Goal: Information Seeking & Learning: Learn about a topic

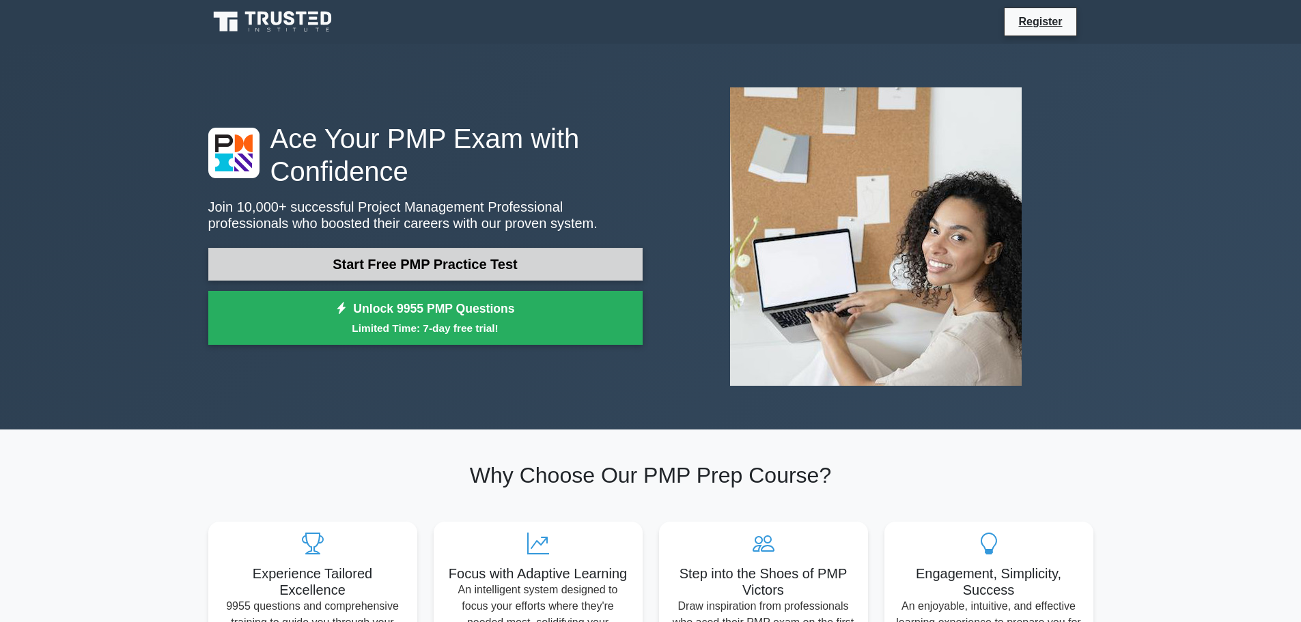
click at [333, 252] on link "Start Free PMP Practice Test" at bounding box center [425, 264] width 434 height 33
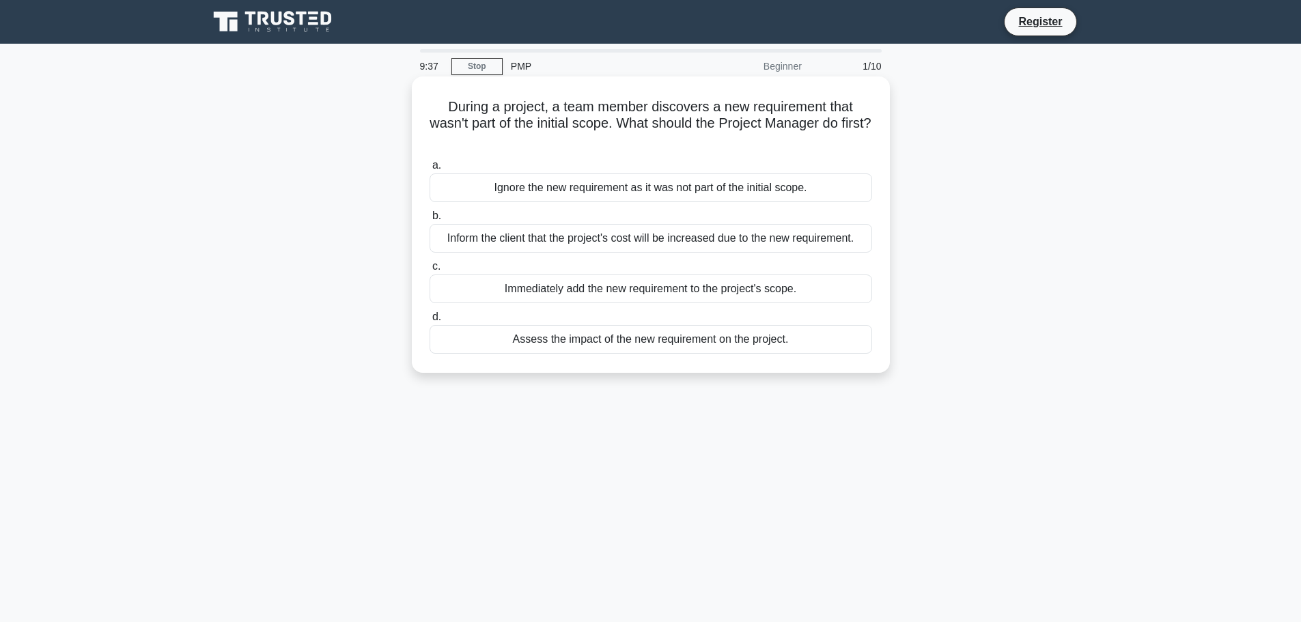
click at [556, 241] on div "Inform the client that the project's cost will be increased due to the new requ…" at bounding box center [651, 238] width 443 height 29
click at [430, 221] on input "b. Inform the client that the project's cost will be increased due to the new r…" at bounding box center [430, 216] width 0 height 9
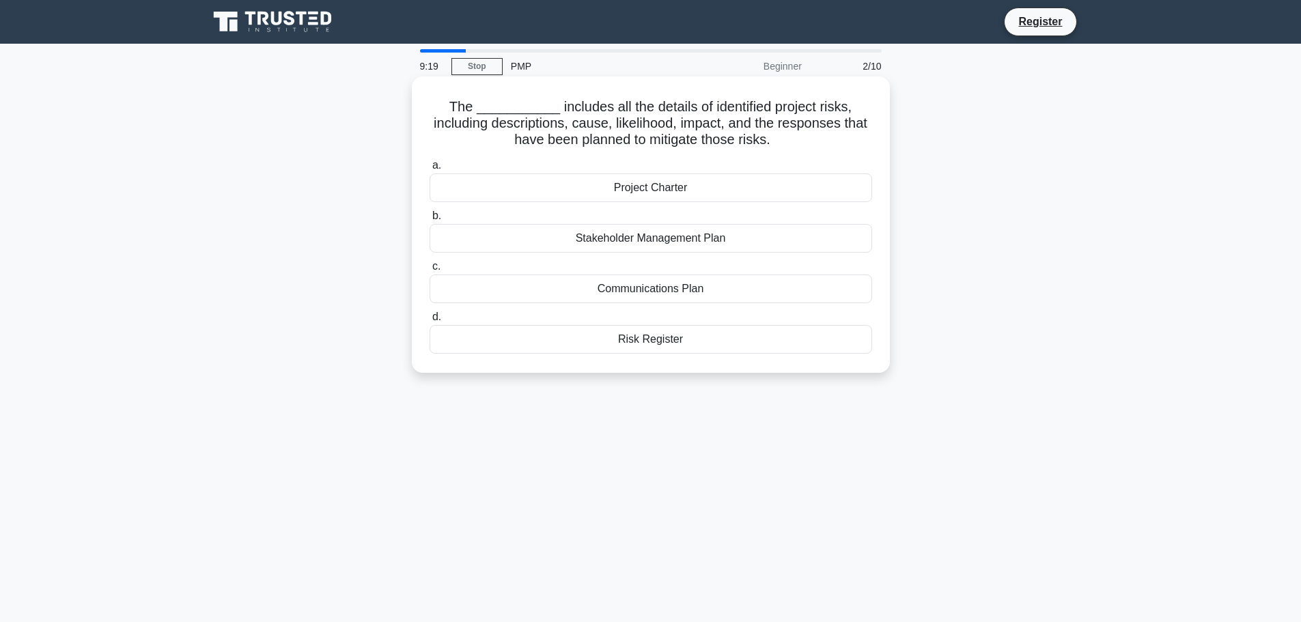
click at [639, 337] on div "Risk Register" at bounding box center [651, 339] width 443 height 29
click at [430, 322] on input "d. Risk Register" at bounding box center [430, 317] width 0 height 9
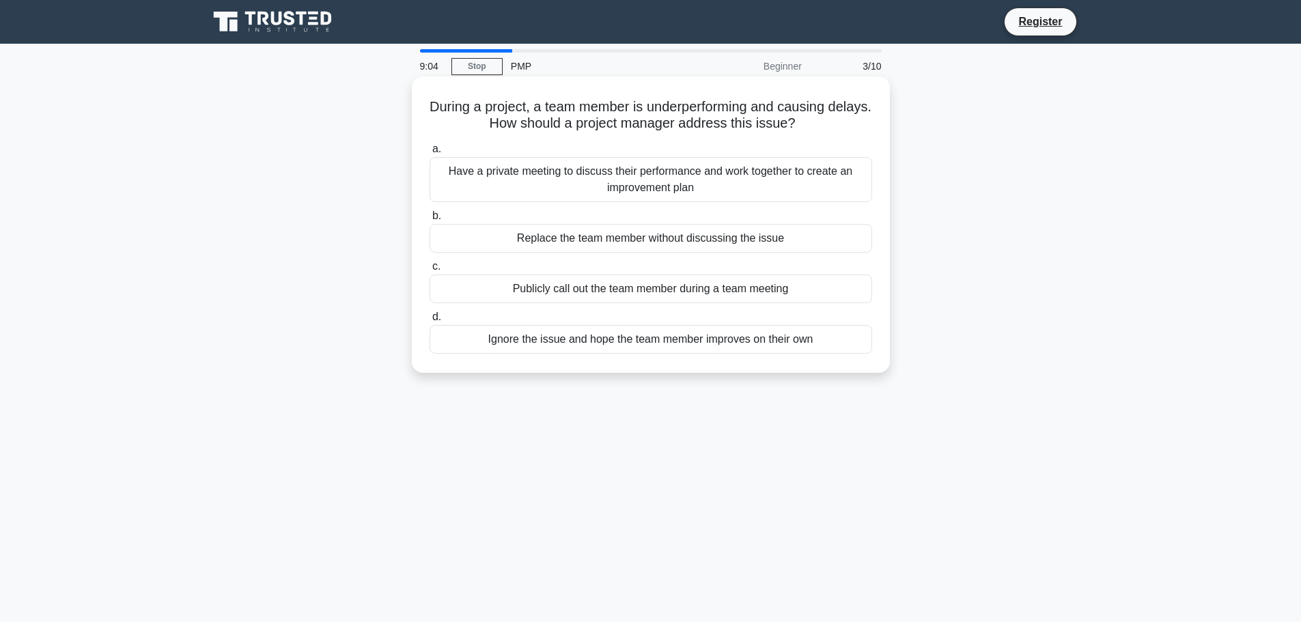
click at [617, 184] on div "Have a private meeting to discuss their performance and work together to create…" at bounding box center [651, 179] width 443 height 45
click at [430, 154] on input "a. Have a private meeting to discuss their performance and work together to cre…" at bounding box center [430, 149] width 0 height 9
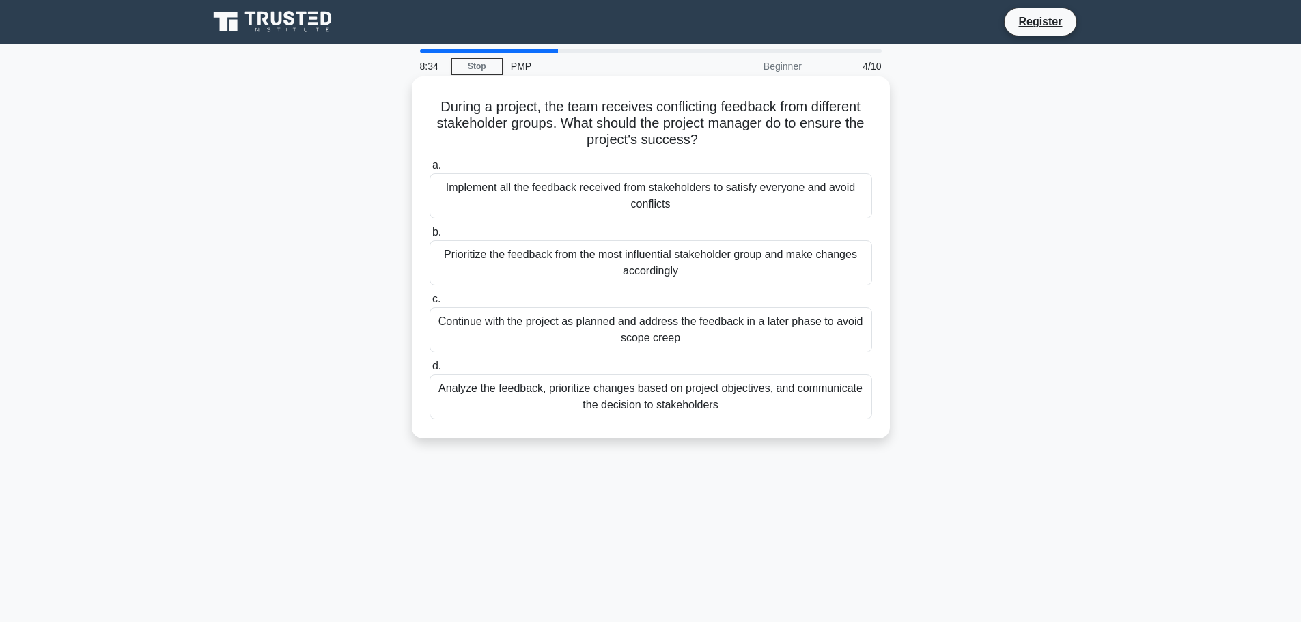
click at [638, 397] on div "Analyze the feedback, prioritize changes based on project objectives, and commu…" at bounding box center [651, 396] width 443 height 45
click at [430, 371] on input "d. Analyze the feedback, prioritize changes based on project objectives, and co…" at bounding box center [430, 366] width 0 height 9
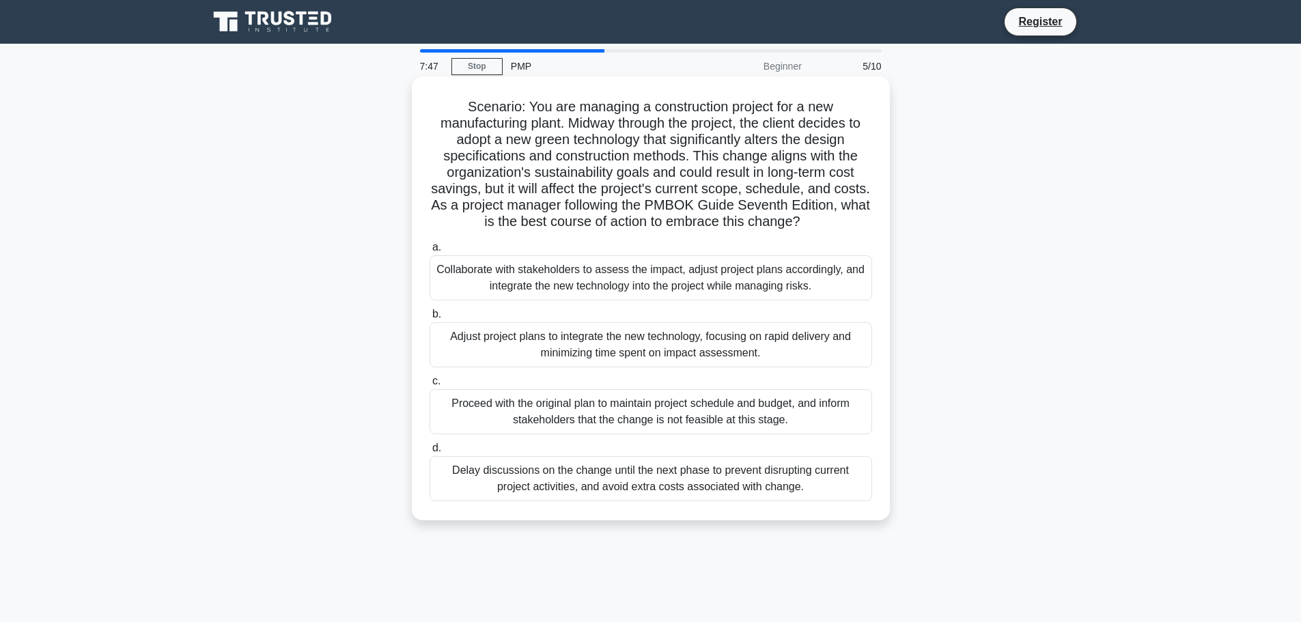
click at [570, 279] on div "Collaborate with stakeholders to assess the impact, adjust project plans accord…" at bounding box center [651, 277] width 443 height 45
click at [430, 252] on input "a. Collaborate with stakeholders to assess the impact, adjust project plans acc…" at bounding box center [430, 247] width 0 height 9
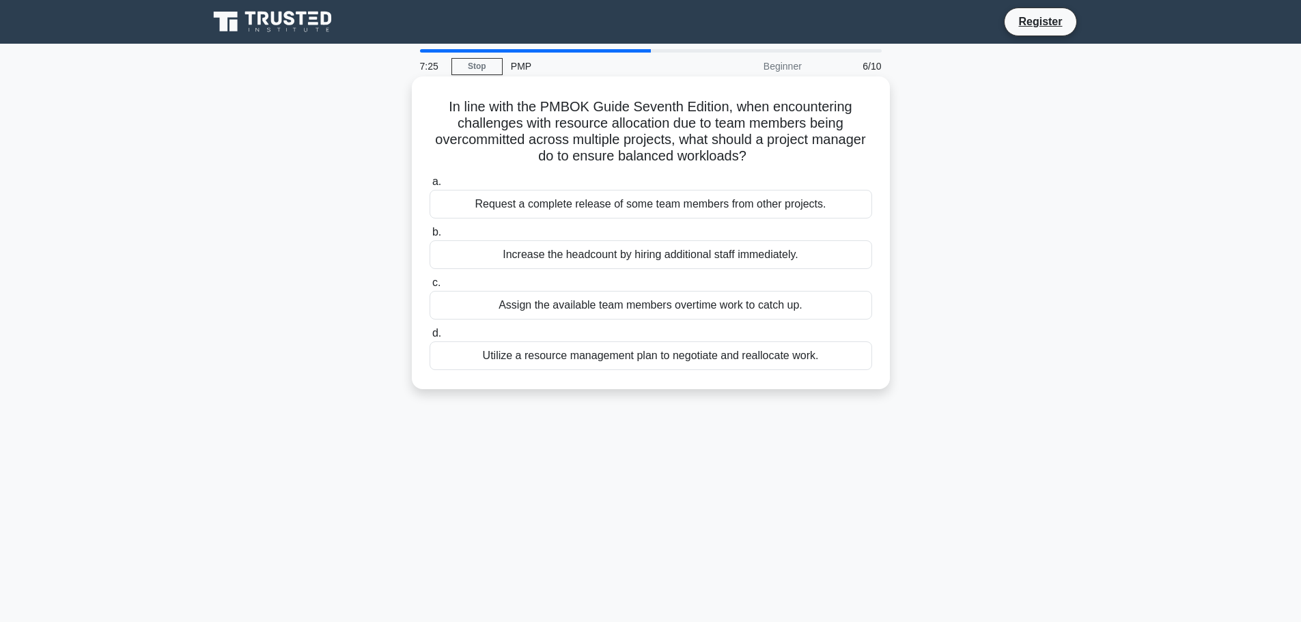
click at [616, 361] on div "Utilize a resource management plan to negotiate and reallocate work." at bounding box center [651, 356] width 443 height 29
click at [430, 338] on input "d. Utilize a resource management plan to negotiate and reallocate work." at bounding box center [430, 333] width 0 height 9
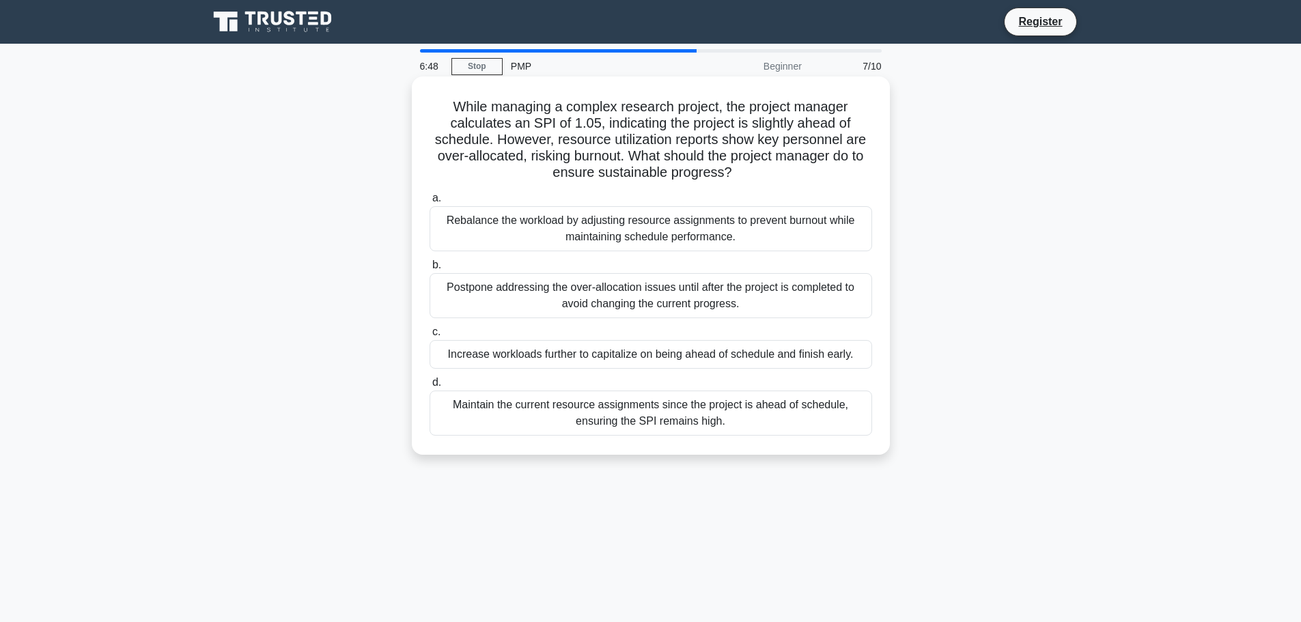
click at [670, 242] on div "Rebalance the workload by adjusting resource assignments to prevent burnout whi…" at bounding box center [651, 228] width 443 height 45
click at [430, 203] on input "a. Rebalance the workload by adjusting resource assignments to prevent burnout …" at bounding box center [430, 198] width 0 height 9
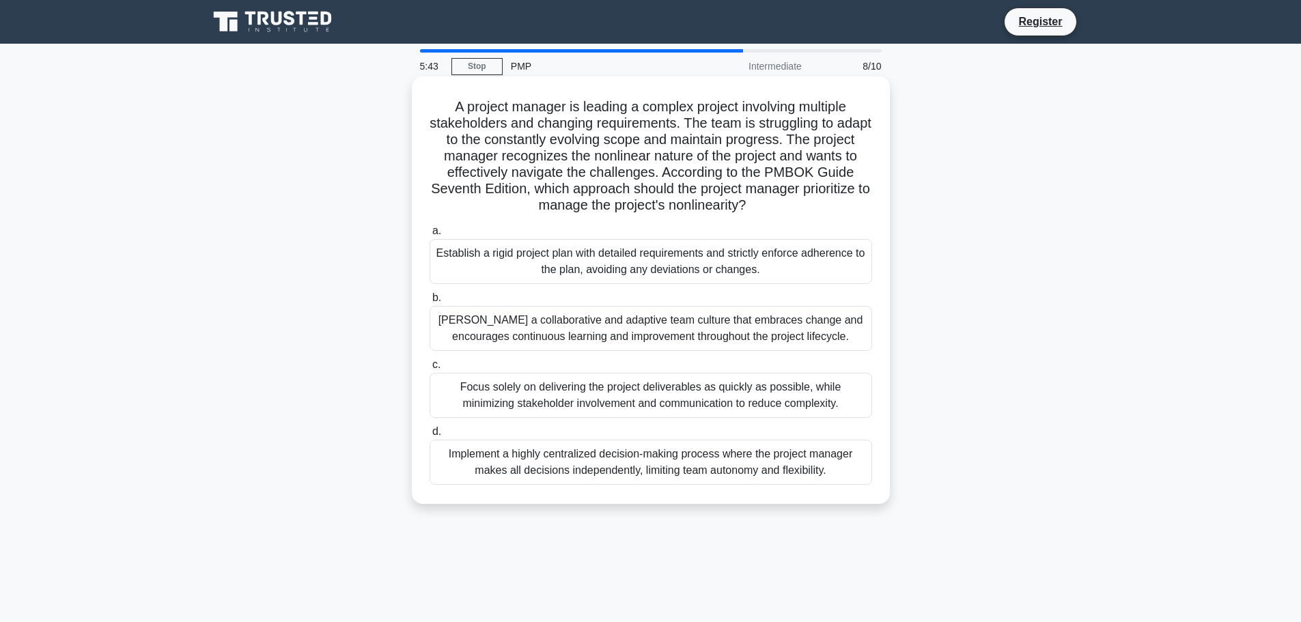
type textarea "r"
click at [681, 335] on div "[PERSON_NAME] a collaborative and adaptive team culture that embraces change an…" at bounding box center [651, 328] width 443 height 45
click at [706, 325] on div "[PERSON_NAME] a collaborative and adaptive team culture that embraces change an…" at bounding box center [651, 328] width 443 height 45
click at [430, 303] on input "[PERSON_NAME] a collaborative and adaptive team culture that embraces change an…" at bounding box center [430, 298] width 0 height 9
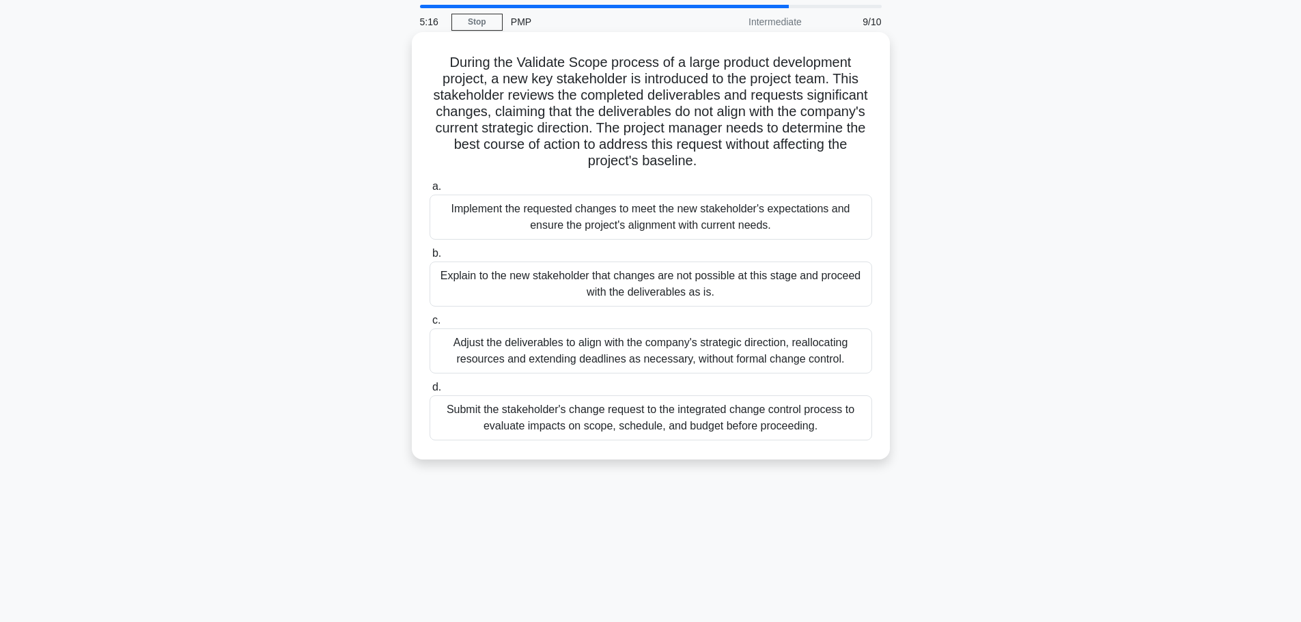
scroll to position [68, 0]
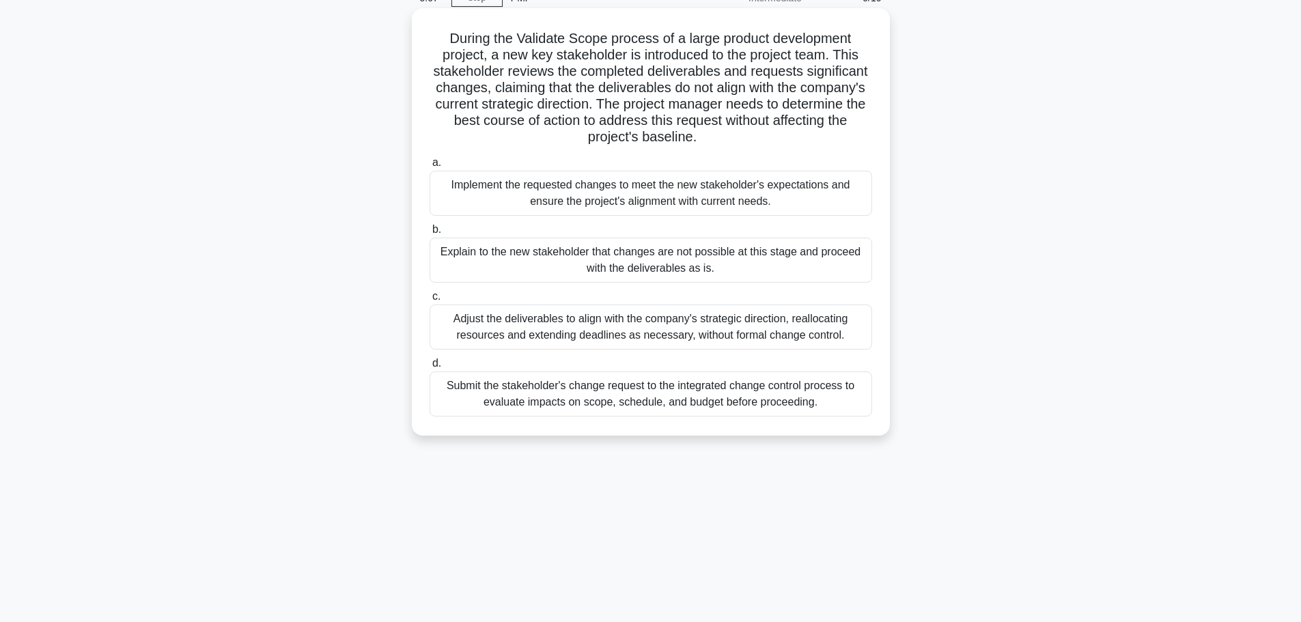
click at [734, 392] on div "Submit the stakeholder's change request to the integrated change control proces…" at bounding box center [651, 394] width 443 height 45
click at [430, 368] on input "d. Submit the stakeholder's change request to the integrated change control pro…" at bounding box center [430, 363] width 0 height 9
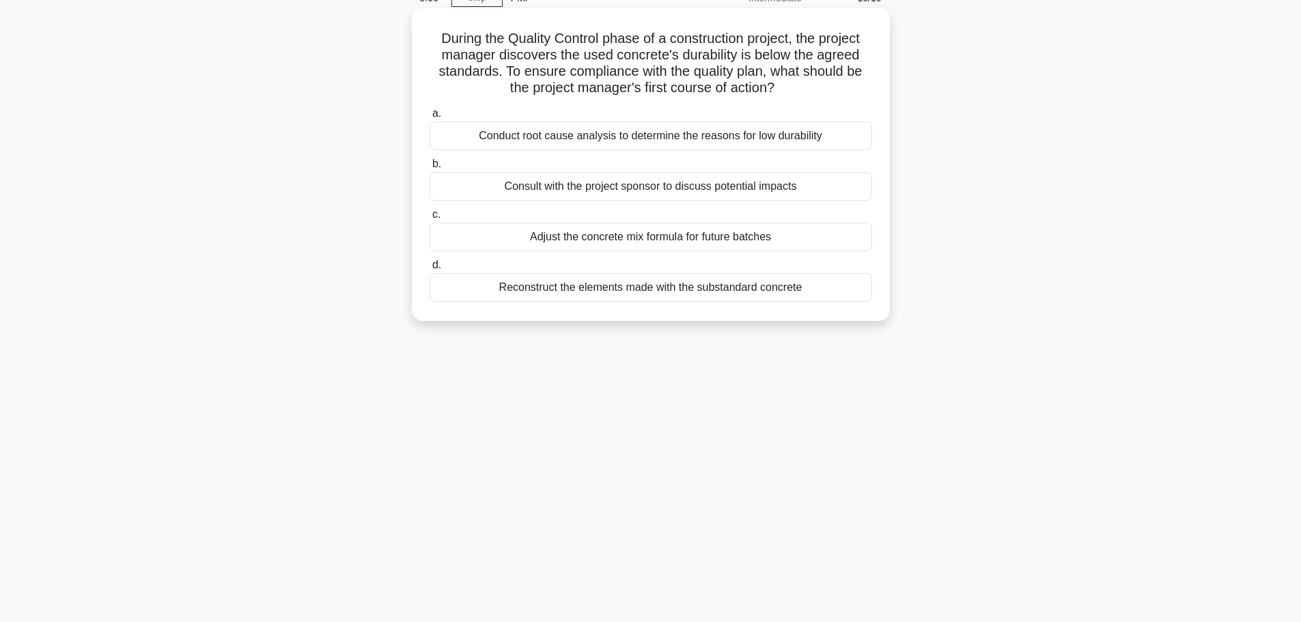
scroll to position [0, 0]
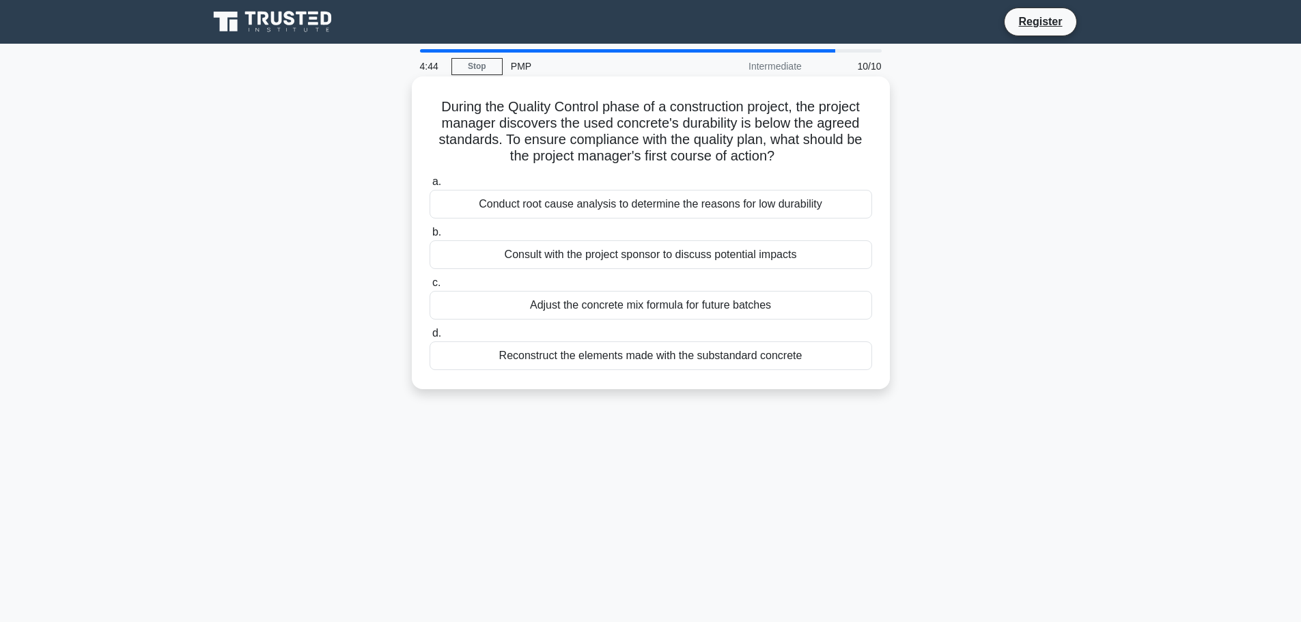
click at [562, 205] on div "Conduct root cause analysis to determine the reasons for low durability" at bounding box center [651, 204] width 443 height 29
click at [430, 186] on input "a. Conduct root cause analysis to determine the reasons for low durability" at bounding box center [430, 182] width 0 height 9
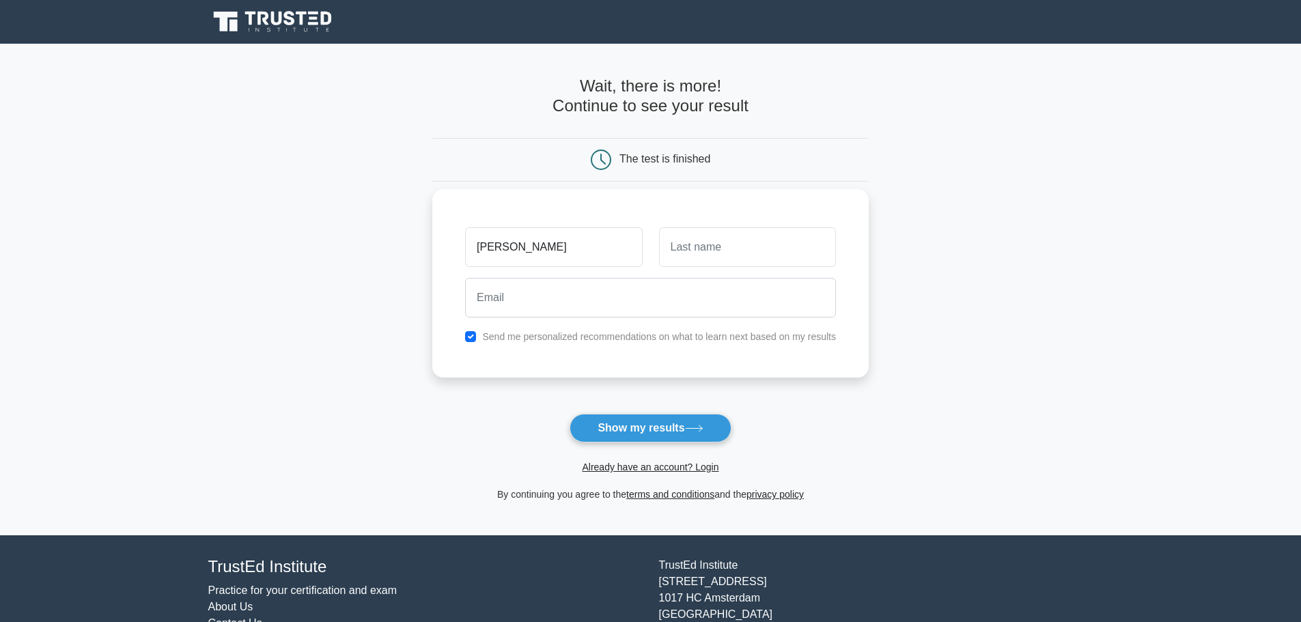
type input "[PERSON_NAME]"
type input "Newhart"
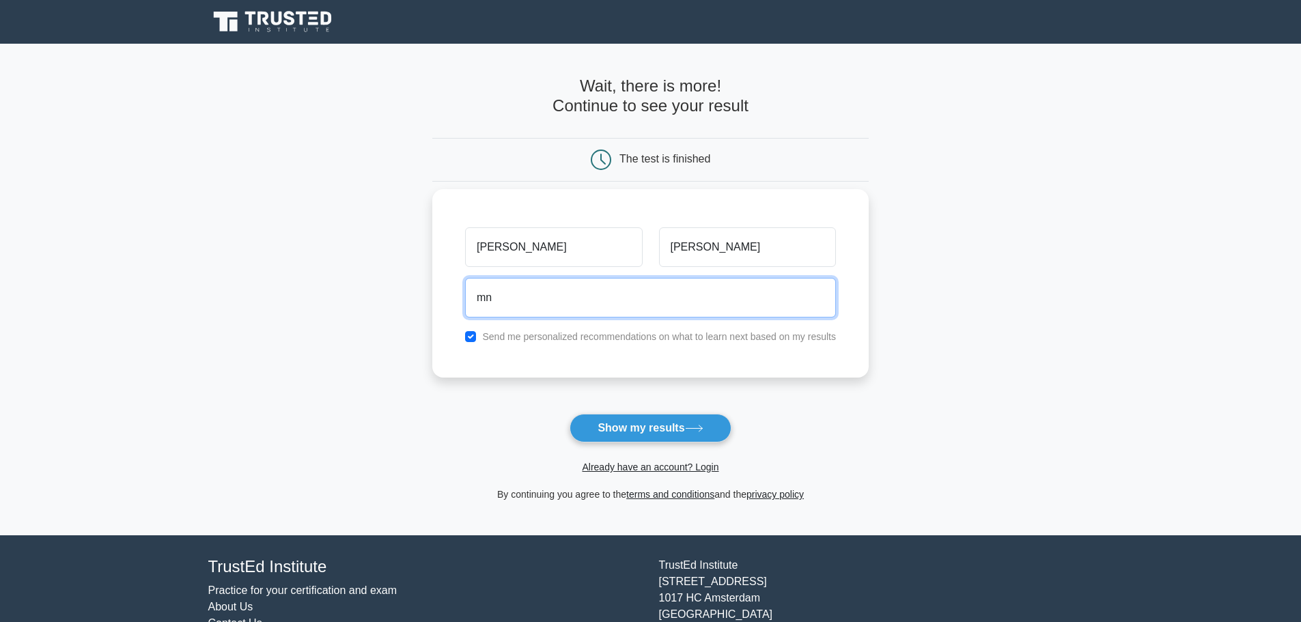
type input "m"
type input "newhart50@gmail.com"
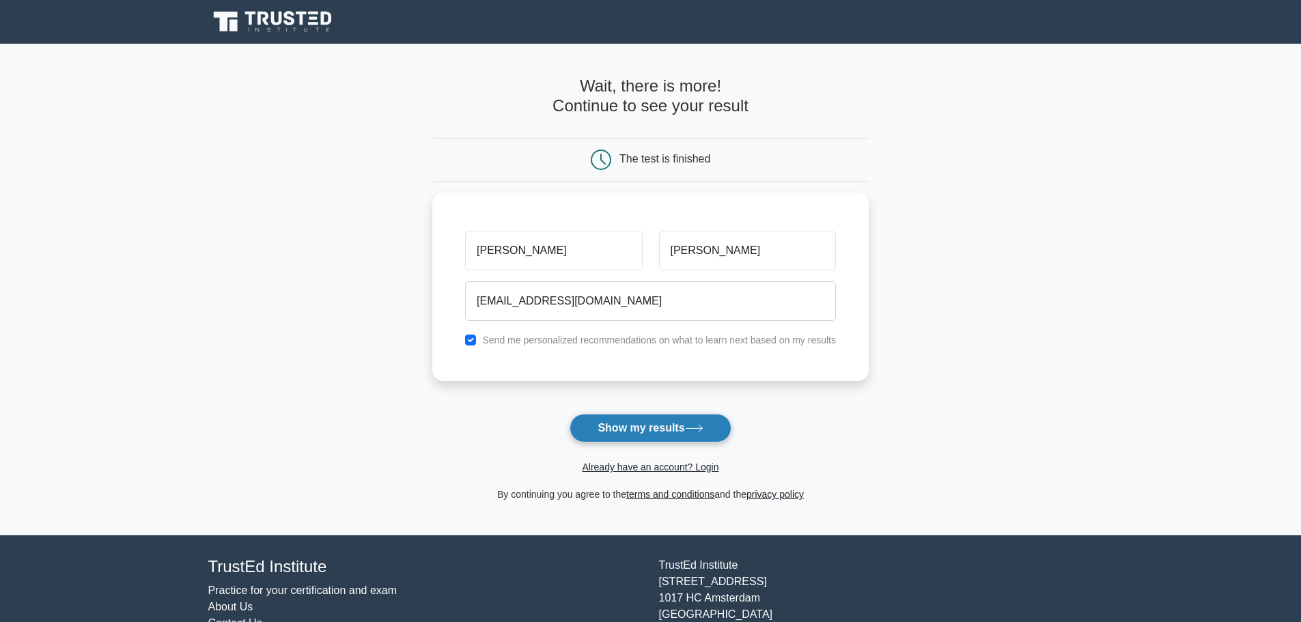
click at [644, 428] on button "Show my results" at bounding box center [650, 428] width 161 height 29
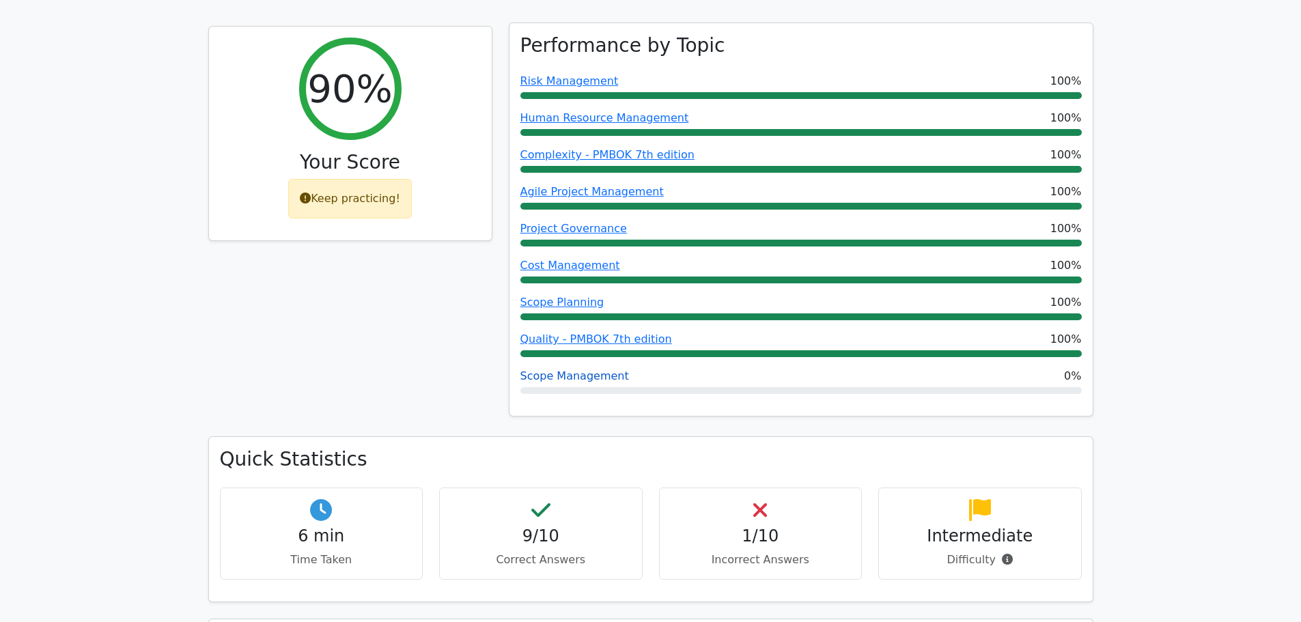
scroll to position [615, 0]
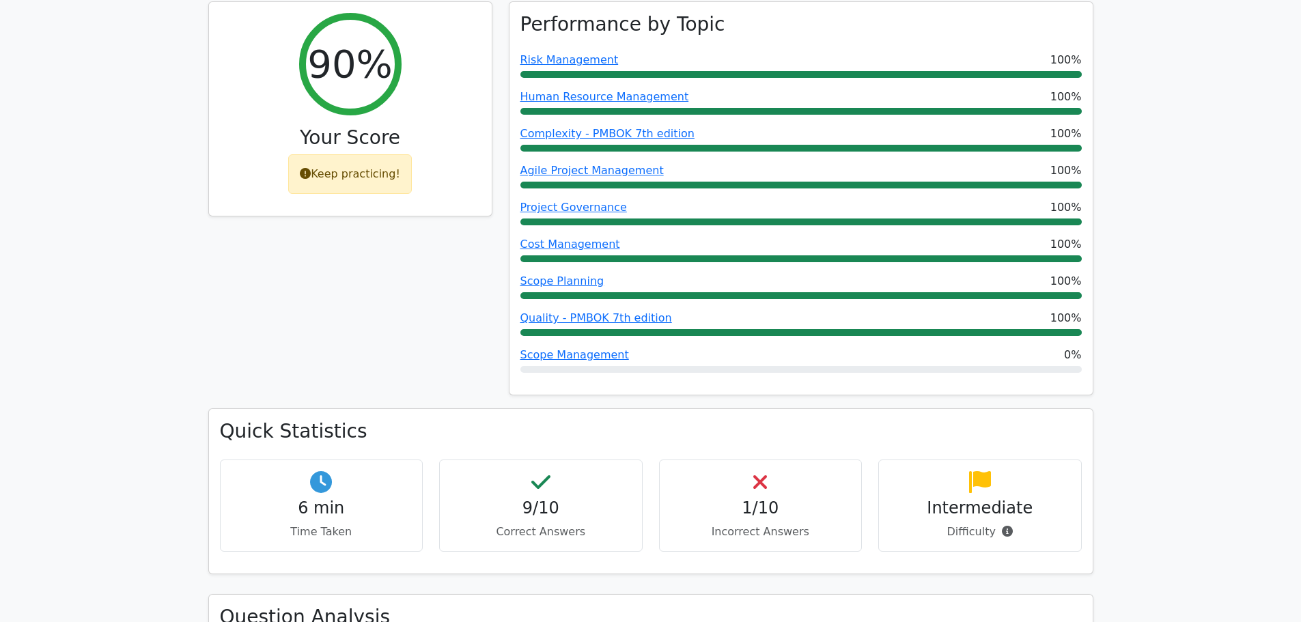
click at [768, 499] on h4 "1/10" at bounding box center [761, 509] width 180 height 20
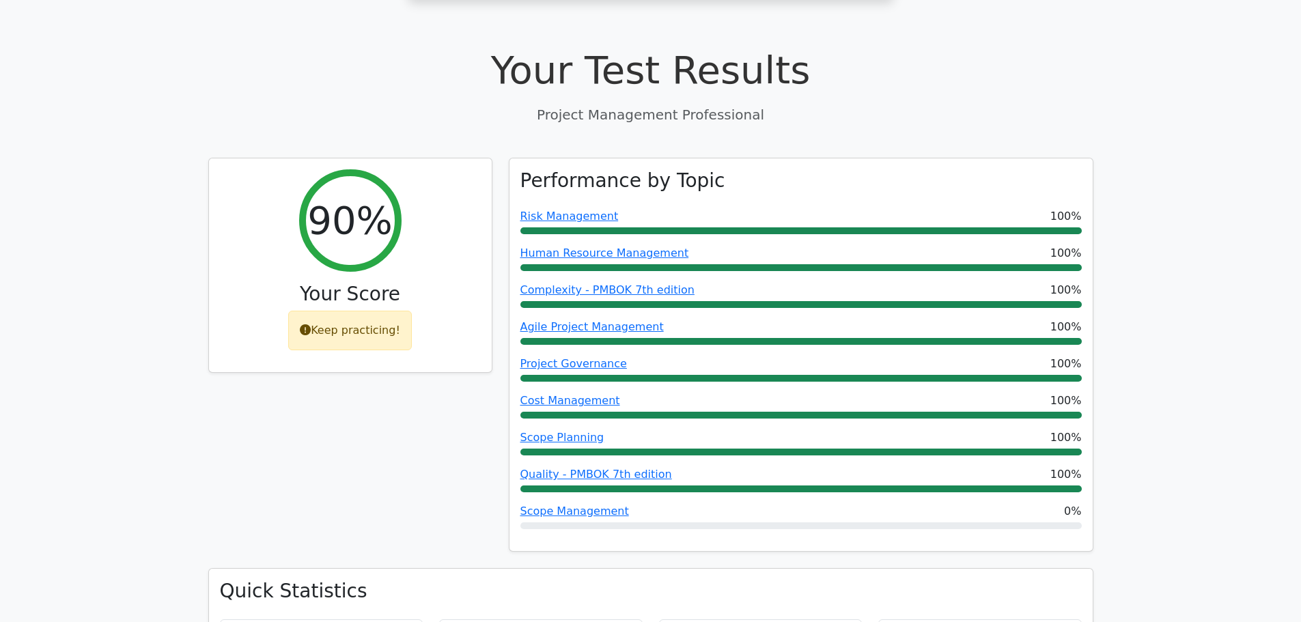
scroll to position [410, 0]
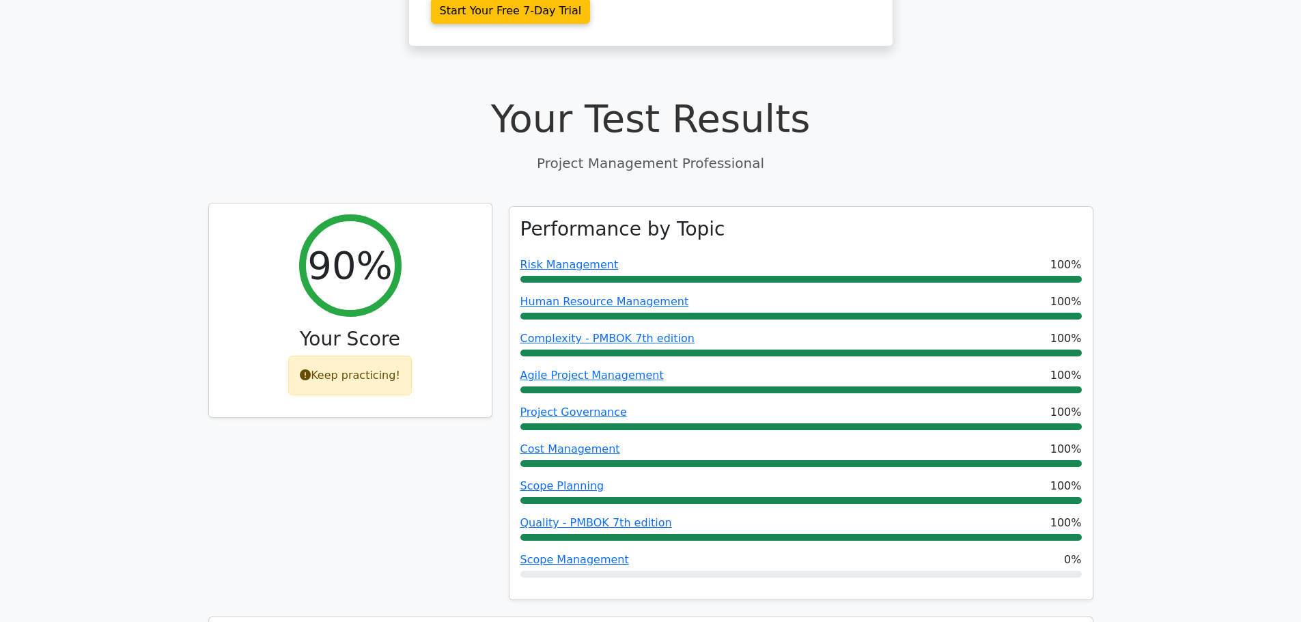
click at [361, 356] on div "Keep practicing!" at bounding box center [350, 376] width 124 height 40
